Goal: Find specific page/section: Find specific page/section

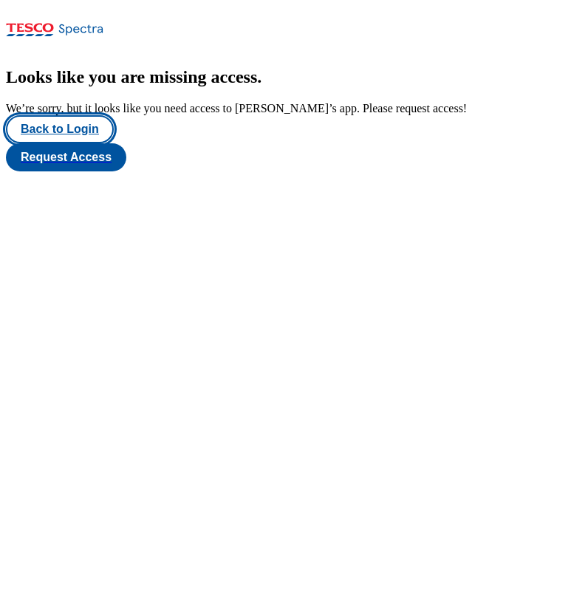
click at [86, 143] on button "Back to Login" at bounding box center [60, 129] width 108 height 28
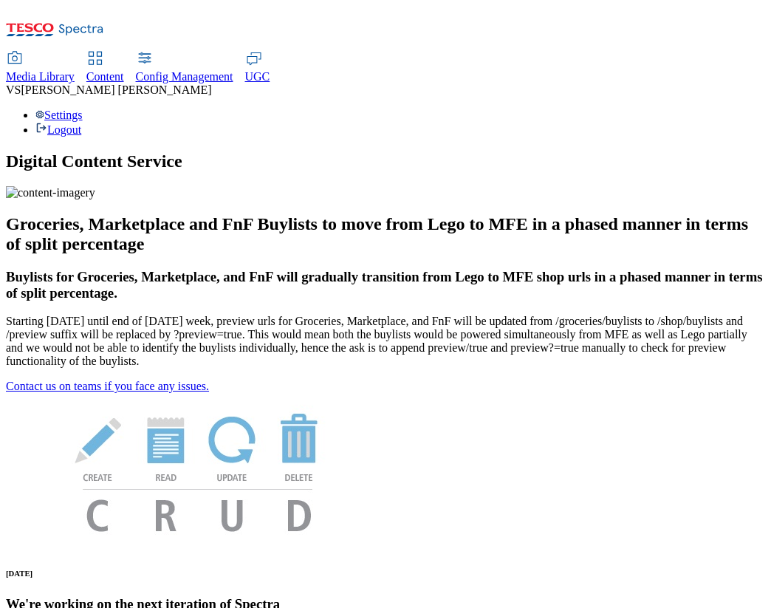
click at [124, 70] on span "Content" at bounding box center [105, 76] width 38 height 13
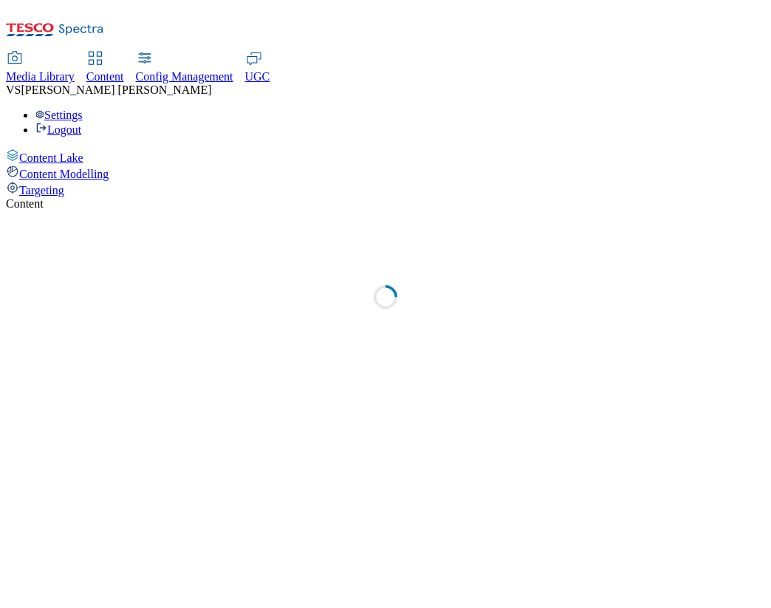
select select "group-comms"
